Goal: Task Accomplishment & Management: Manage account settings

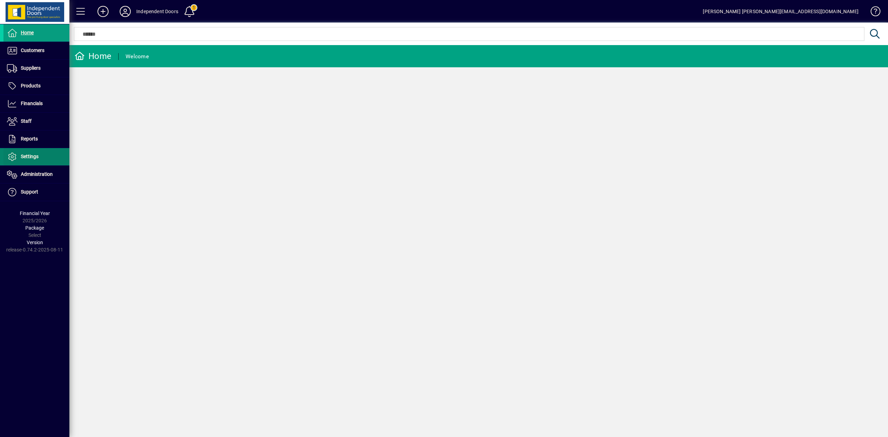
click at [32, 157] on span "Settings" at bounding box center [30, 157] width 18 height 6
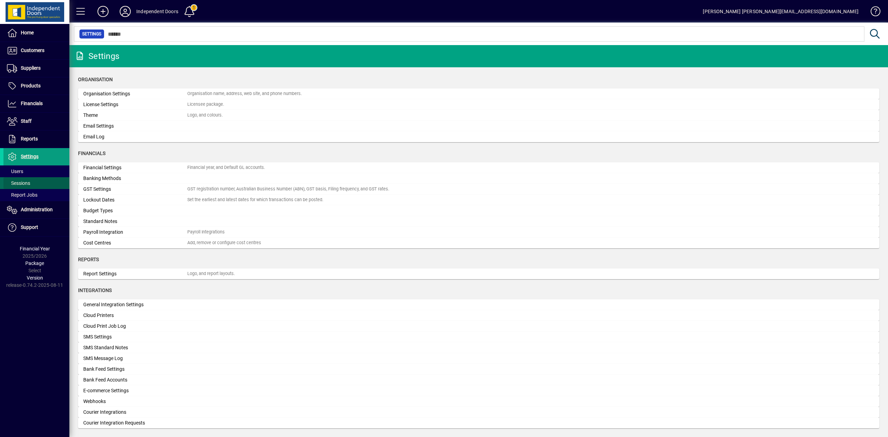
click at [24, 184] on span "Sessions" at bounding box center [18, 183] width 23 height 6
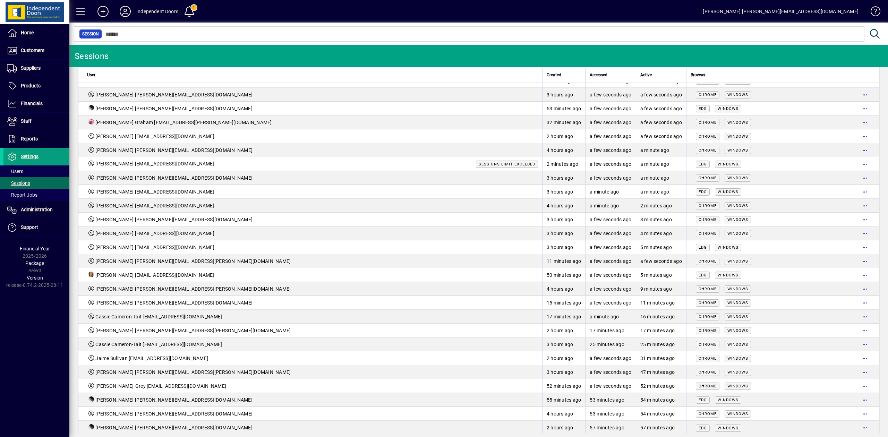
scroll to position [28, 0]
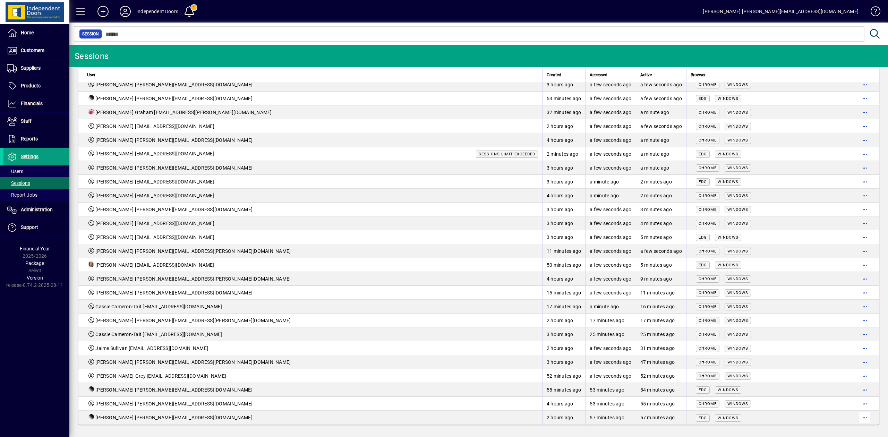
click at [858, 417] on span "button" at bounding box center [865, 417] width 17 height 17
click at [817, 400] on span "Logout" at bounding box center [829, 403] width 58 height 8
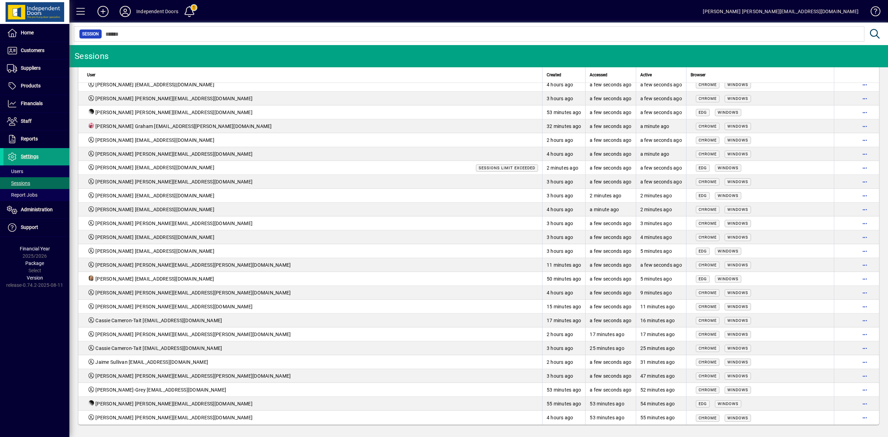
scroll to position [14, 0]
click at [857, 403] on span "button" at bounding box center [865, 404] width 17 height 17
click at [807, 419] on span "Logout" at bounding box center [829, 418] width 58 height 8
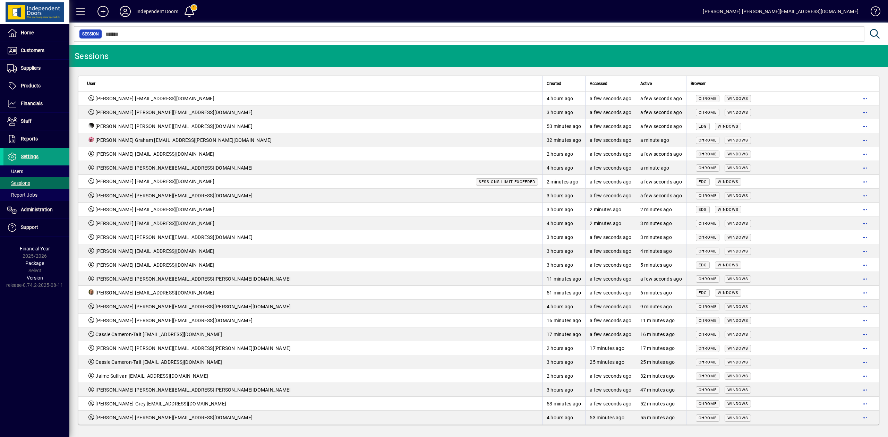
scroll to position [0, 0]
click at [857, 420] on span "button" at bounding box center [865, 418] width 17 height 17
click at [822, 404] on span "Logout" at bounding box center [829, 404] width 58 height 8
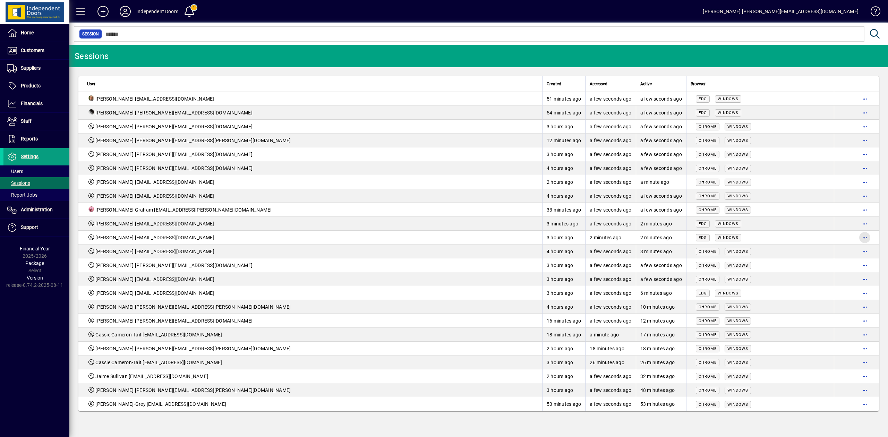
click at [862, 237] on span "button" at bounding box center [865, 237] width 17 height 17
click at [824, 252] on span "Logout" at bounding box center [836, 252] width 58 height 8
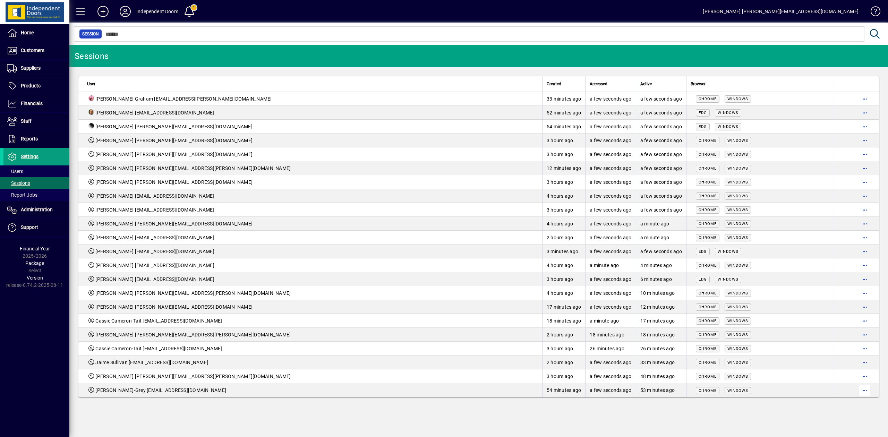
click at [865, 390] on span "button" at bounding box center [865, 390] width 17 height 17
click at [840, 405] on span "Logout" at bounding box center [836, 405] width 58 height 8
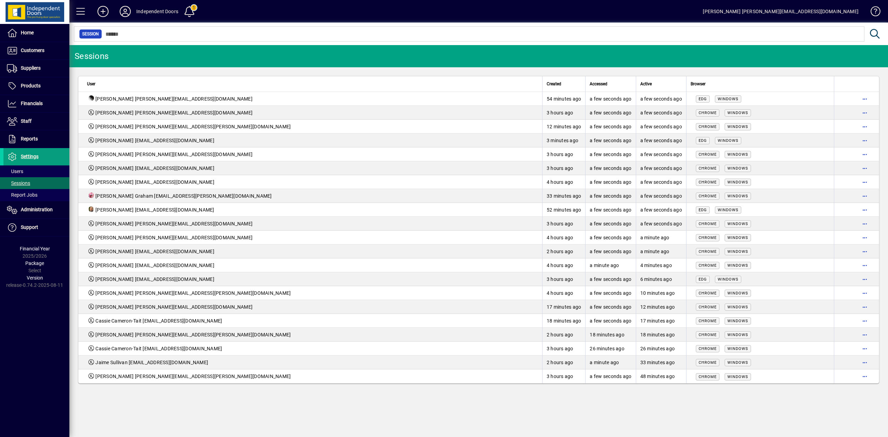
click at [865, 375] on span "button" at bounding box center [865, 376] width 17 height 17
click at [842, 389] on span "Logout" at bounding box center [836, 391] width 58 height 8
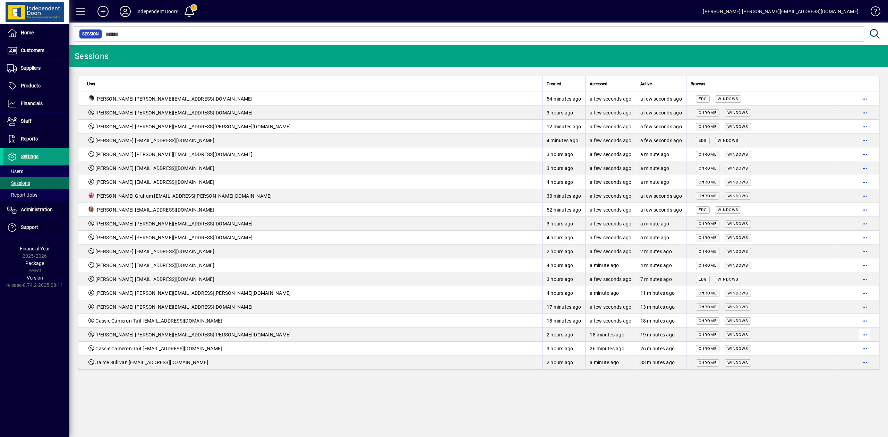
click at [863, 333] on span "button" at bounding box center [865, 334] width 17 height 17
click at [836, 351] on span "Logout" at bounding box center [836, 349] width 58 height 8
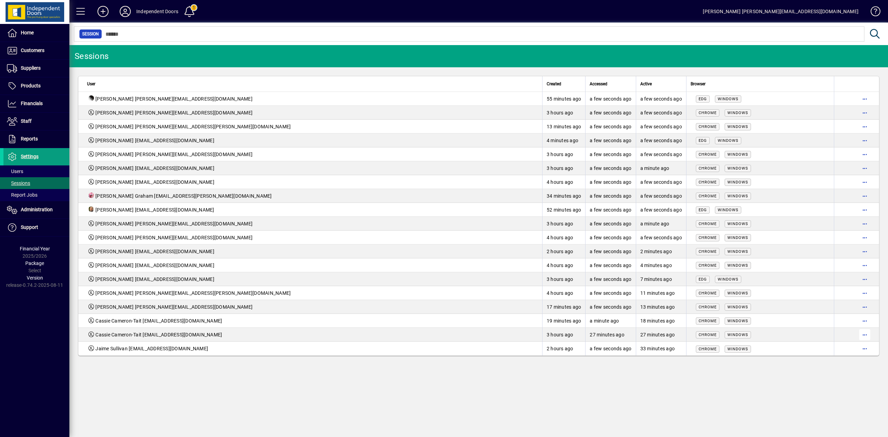
click at [868, 334] on span "button" at bounding box center [865, 334] width 17 height 17
click at [829, 350] on span "Logout" at bounding box center [836, 349] width 58 height 8
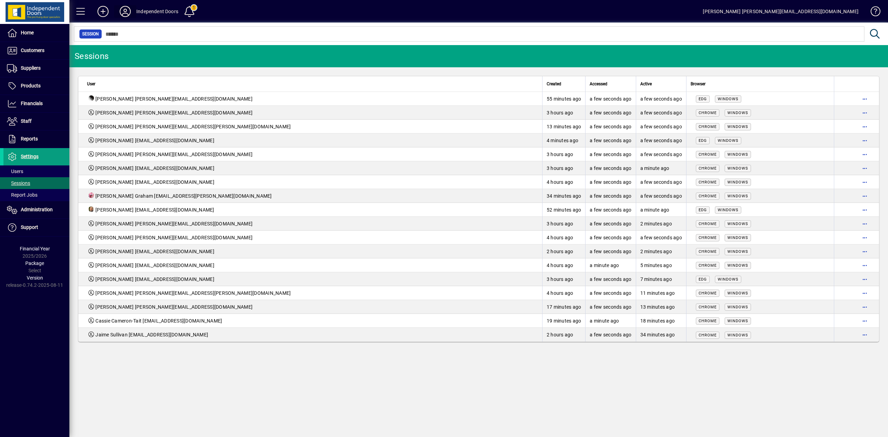
click at [124, 6] on icon at bounding box center [125, 11] width 14 height 11
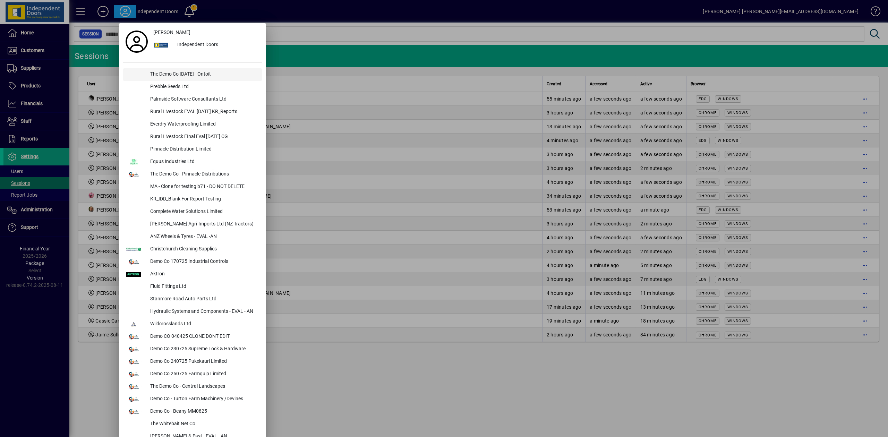
click at [163, 74] on div "The Demo Co [DATE] - Ontoit" at bounding box center [204, 74] width 118 height 12
